Goal: Navigation & Orientation: Find specific page/section

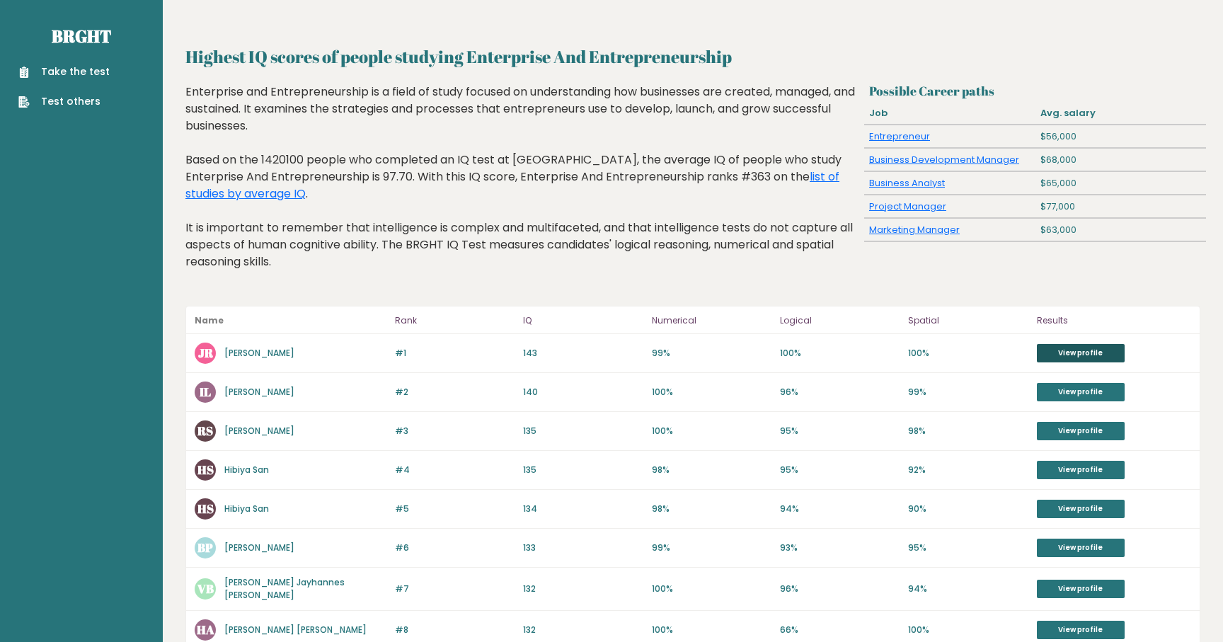
click at [1071, 350] on link "View profile" at bounding box center [1081, 353] width 88 height 18
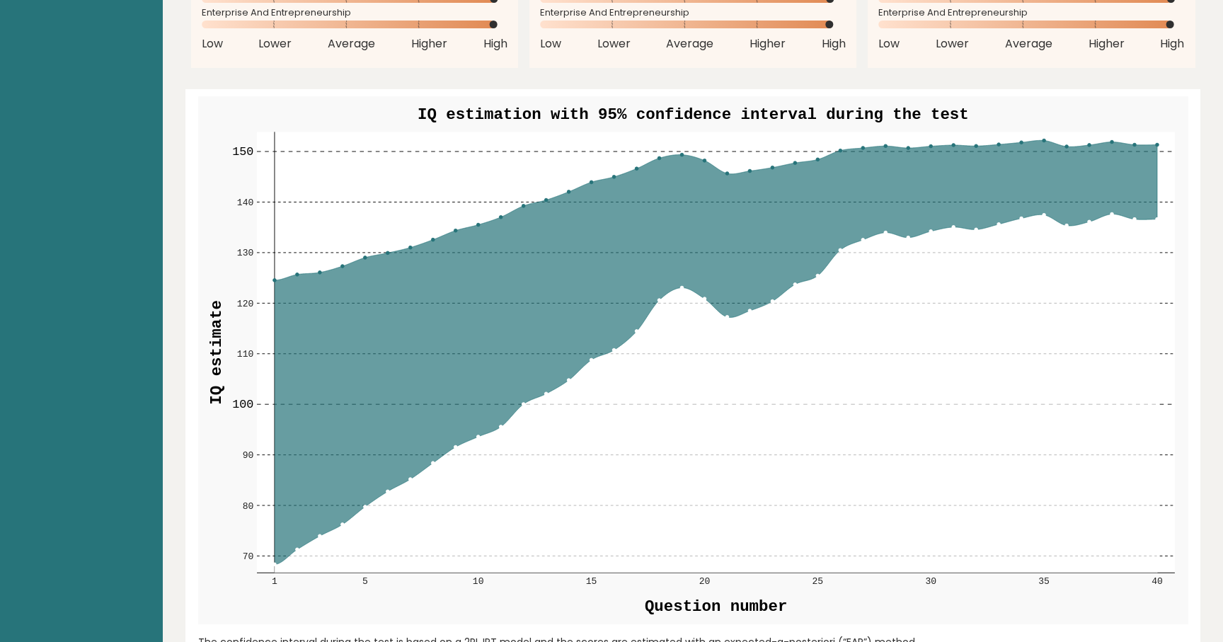
scroll to position [1397, 0]
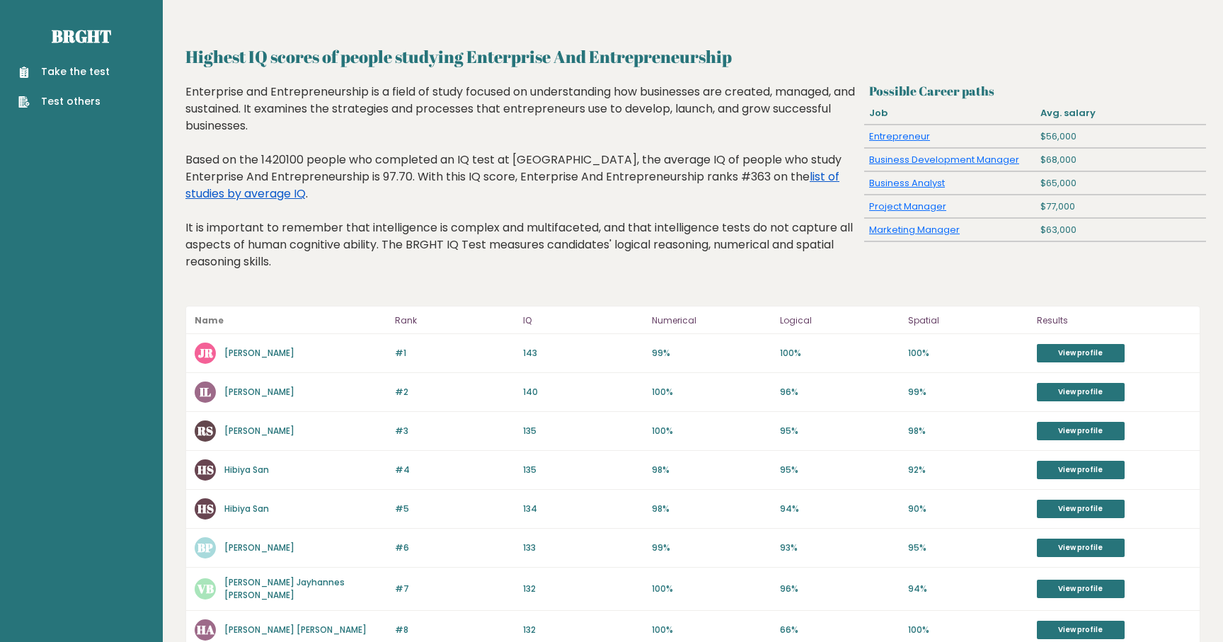
click at [231, 190] on link "list of studies by average IQ" at bounding box center [513, 185] width 654 height 33
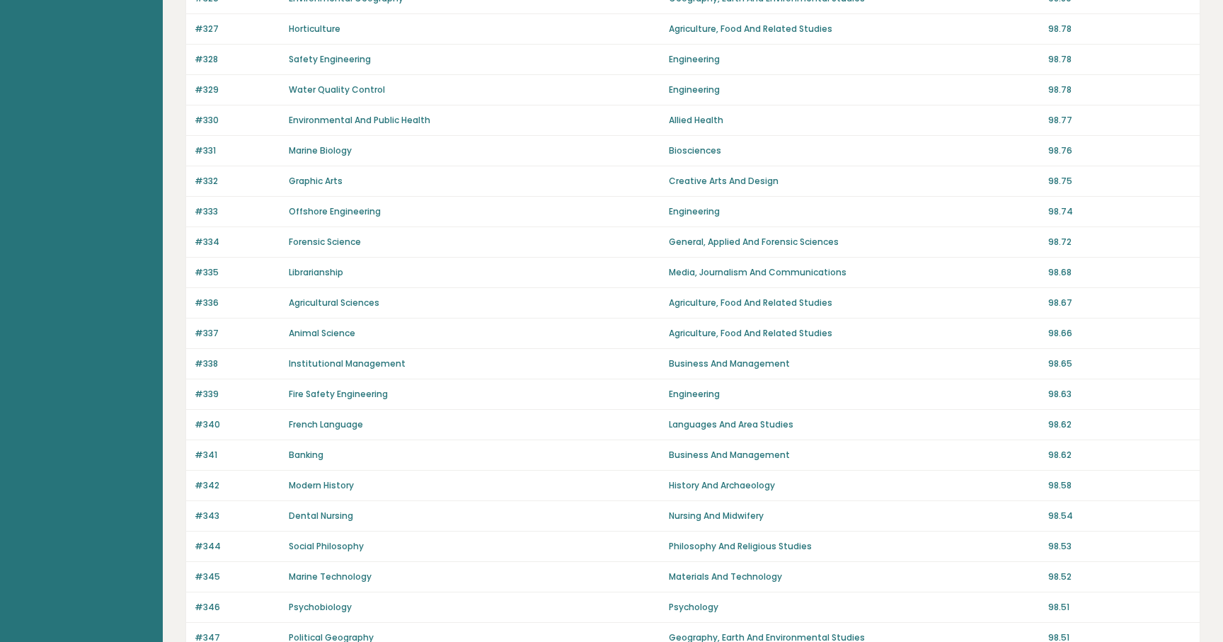
scroll to position [321, 0]
